Goal: Use online tool/utility

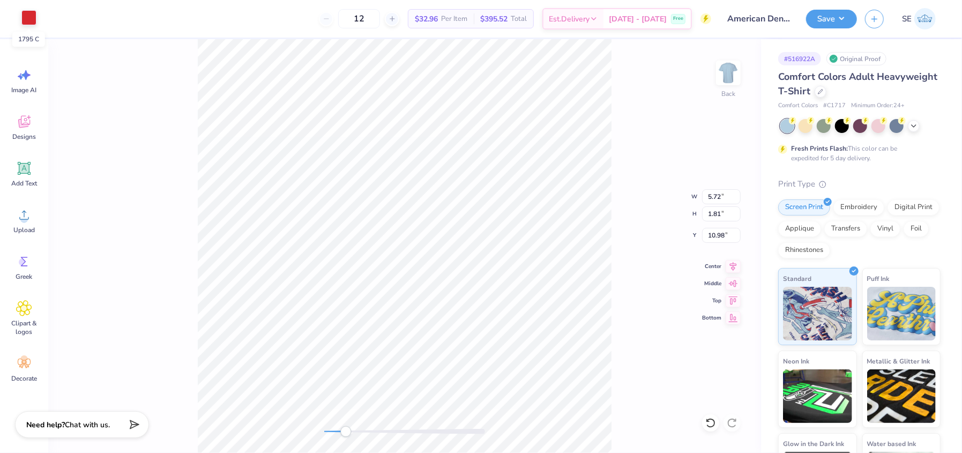
click at [30, 14] on div at bounding box center [28, 17] width 15 height 15
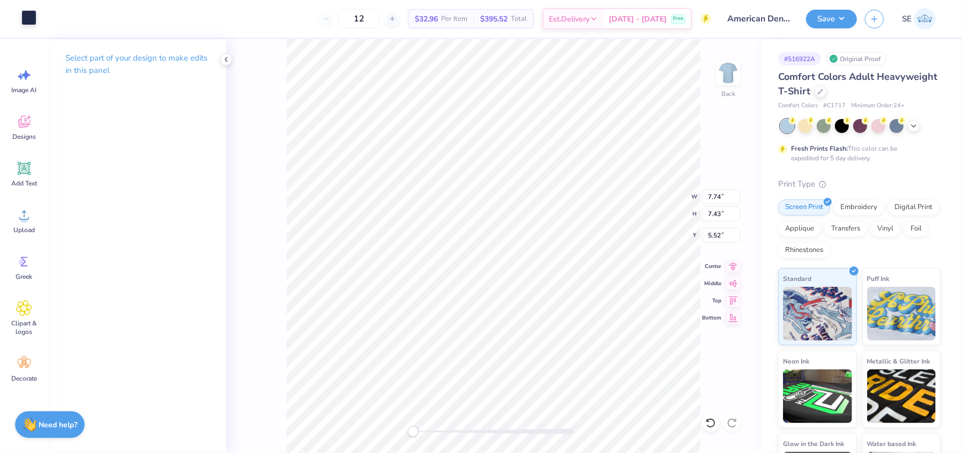
type input "7.74"
type input "7.43"
type input "5.52"
click at [25, 18] on div at bounding box center [28, 17] width 15 height 15
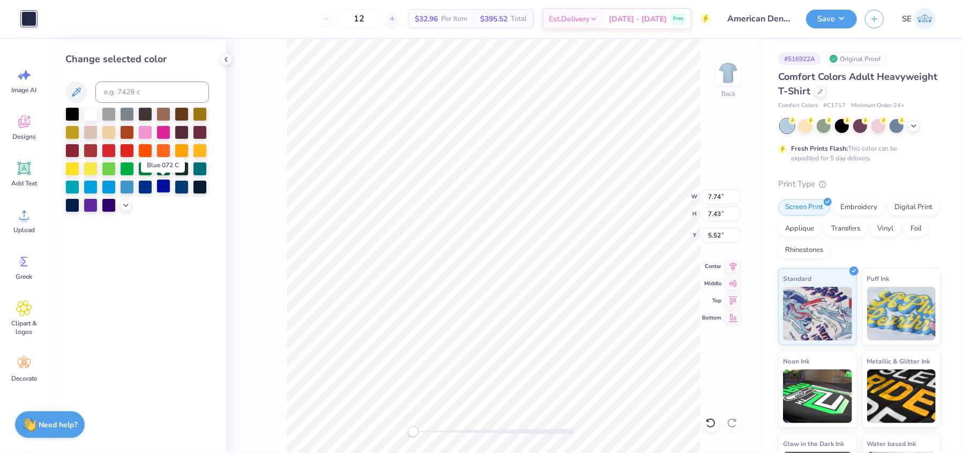
click at [158, 188] on div at bounding box center [164, 186] width 14 height 14
click at [284, 229] on div "Back W 7.74 7.74 " H 7.43 7.43 " Y 5.52 5.52 " Center Middle Top Bottom" at bounding box center [493, 246] width 535 height 414
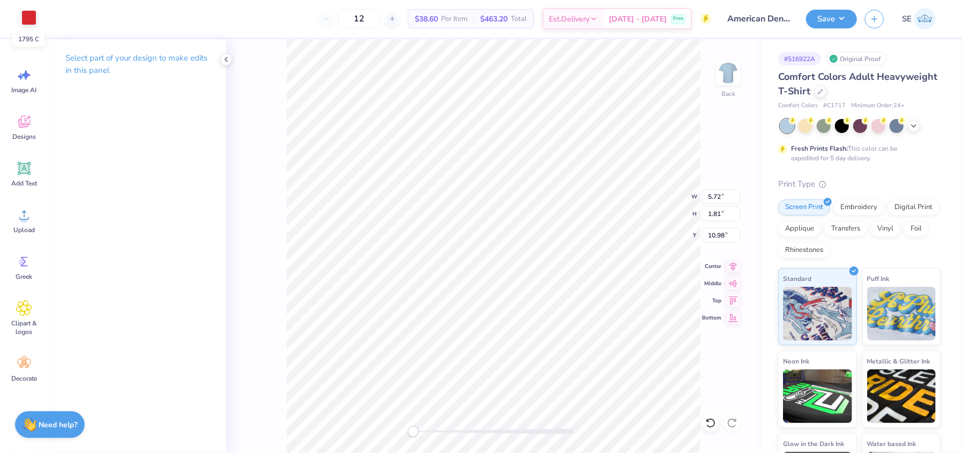
click at [24, 13] on div at bounding box center [28, 17] width 15 height 15
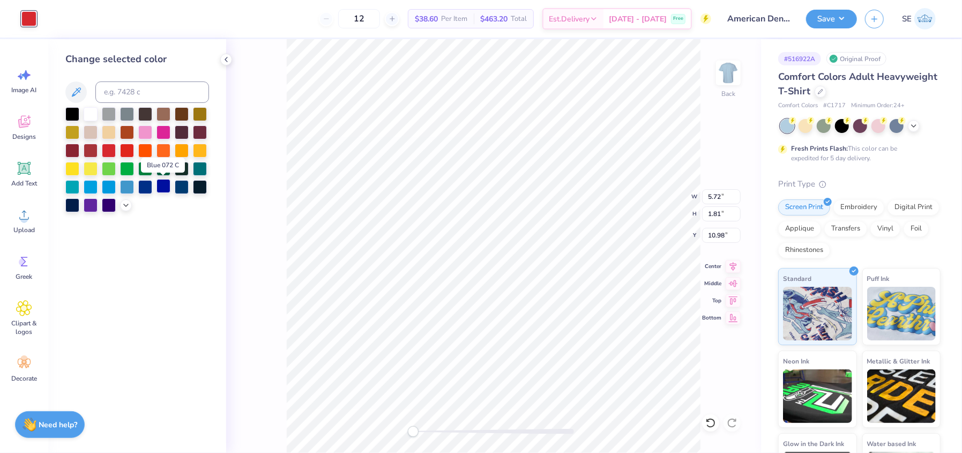
click at [167, 186] on div at bounding box center [164, 186] width 14 height 14
click at [158, 189] on div at bounding box center [164, 186] width 14 height 14
click at [122, 98] on input at bounding box center [152, 91] width 114 height 21
paste input
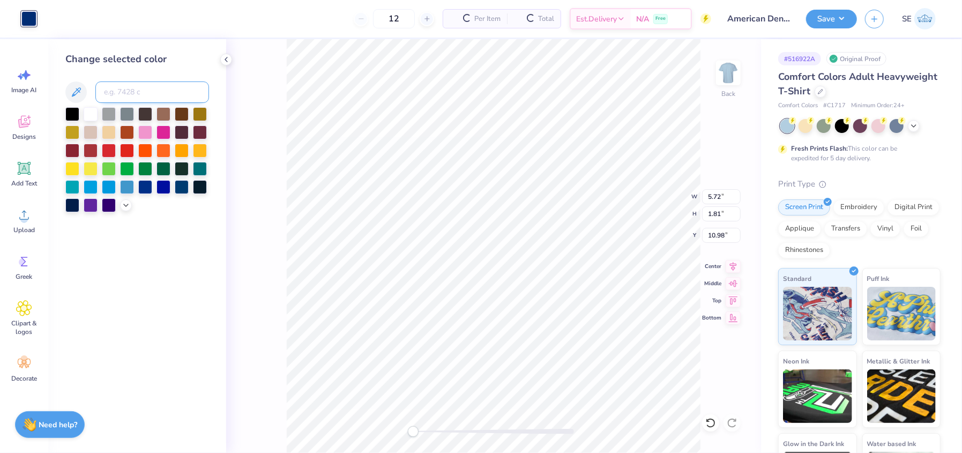
click at [118, 90] on input at bounding box center [152, 91] width 114 height 21
paste input
click at [108, 93] on input at bounding box center [152, 91] width 114 height 21
type input "288"
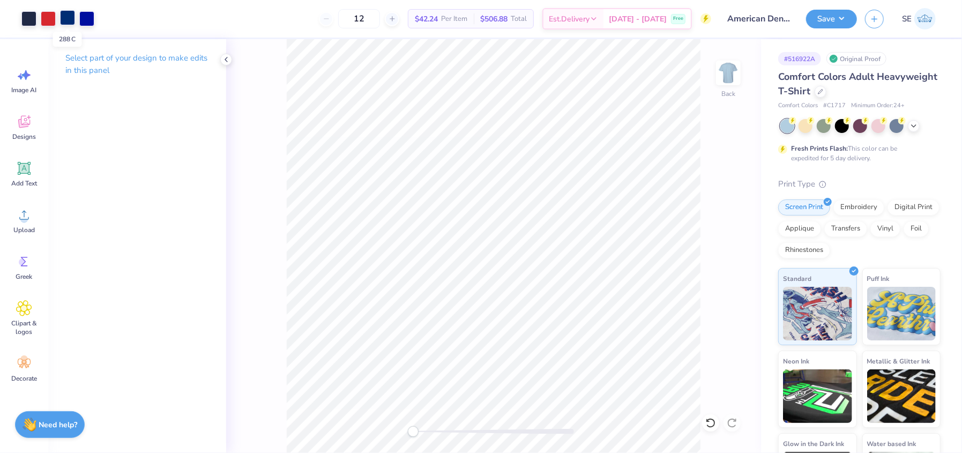
click at [66, 12] on div at bounding box center [67, 17] width 15 height 15
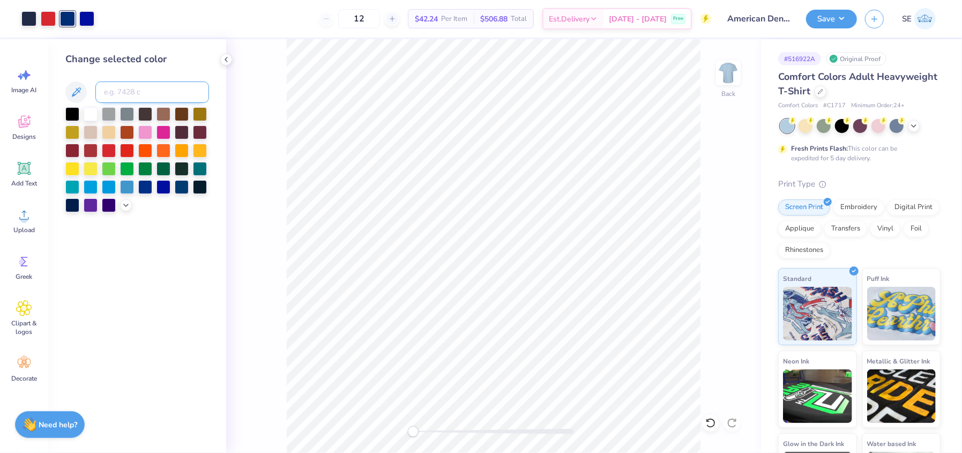
click at [132, 93] on input at bounding box center [152, 91] width 114 height 21
type input "288"
click at [86, 20] on div at bounding box center [86, 17] width 15 height 15
click at [113, 94] on input at bounding box center [152, 91] width 114 height 21
type input "288"
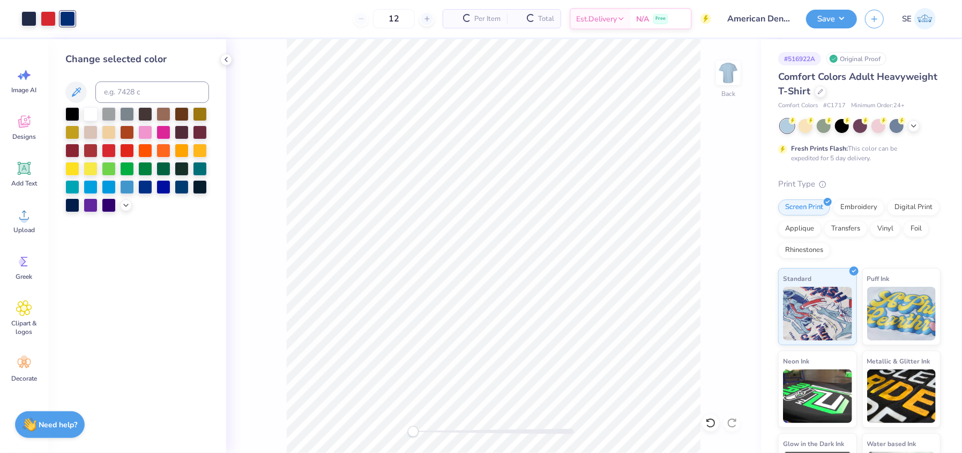
click at [266, 165] on div "Back" at bounding box center [493, 246] width 535 height 414
click at [29, 21] on div at bounding box center [28, 17] width 15 height 15
click at [136, 98] on input at bounding box center [152, 91] width 114 height 21
type input "288"
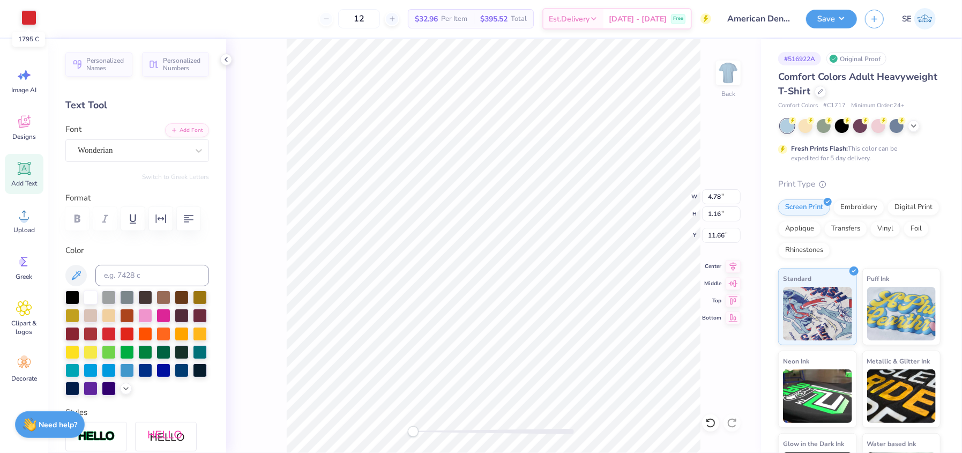
click at [26, 15] on div at bounding box center [28, 17] width 15 height 15
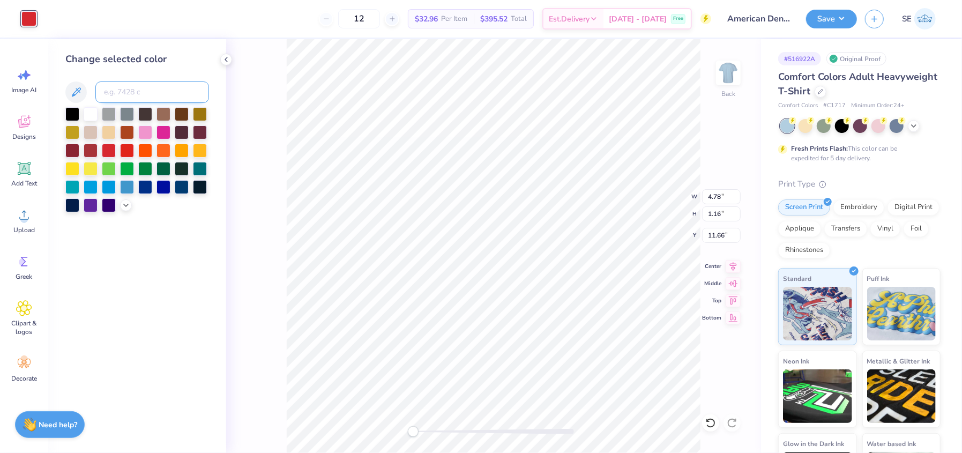
click at [126, 87] on input at bounding box center [152, 91] width 114 height 21
type input "288"
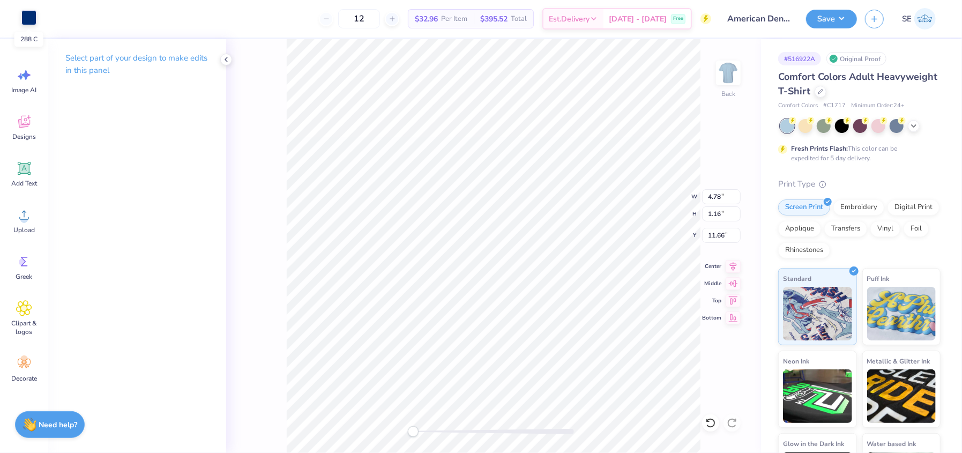
click at [27, 13] on div at bounding box center [28, 17] width 15 height 15
click at [31, 19] on div at bounding box center [28, 17] width 15 height 15
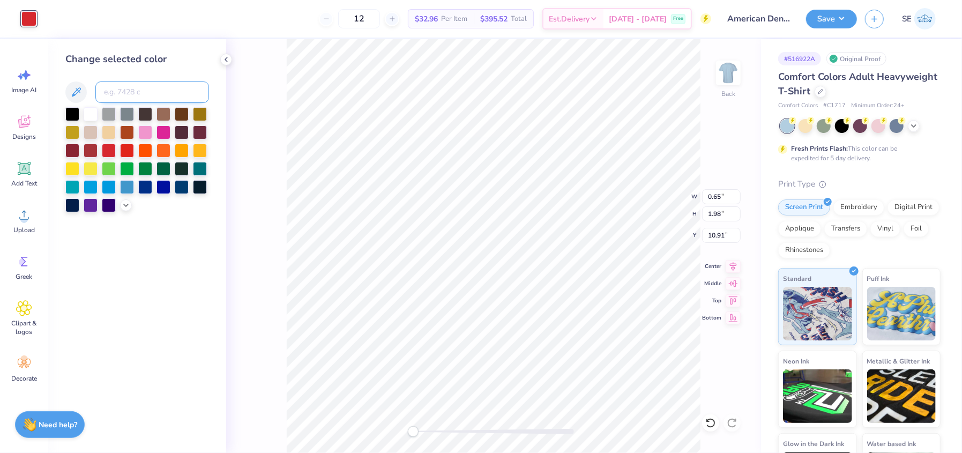
click at [123, 90] on input at bounding box center [152, 91] width 114 height 21
type input "288"
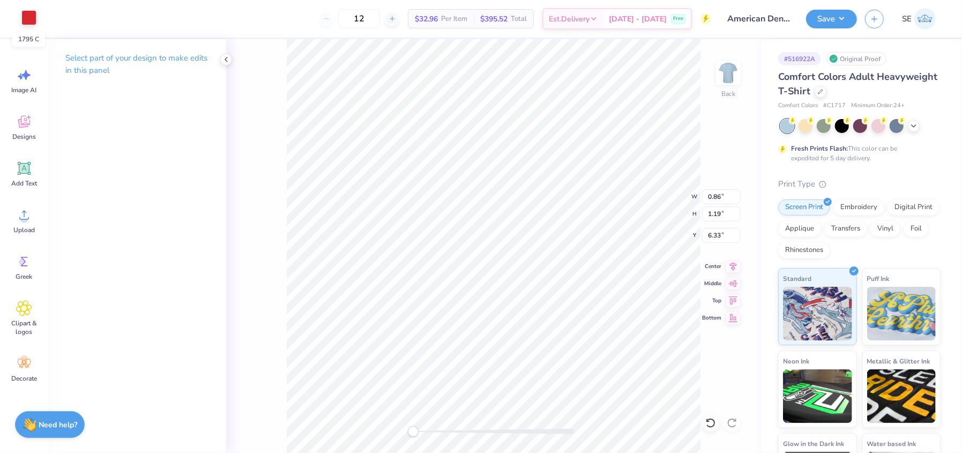
click at [26, 20] on div at bounding box center [28, 17] width 15 height 15
type input "0.44"
type input "0.27"
type input "8.16"
